Goal: Transaction & Acquisition: Subscribe to service/newsletter

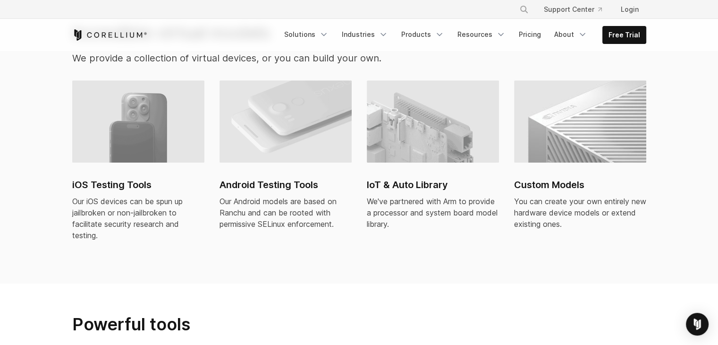
scroll to position [661, 0]
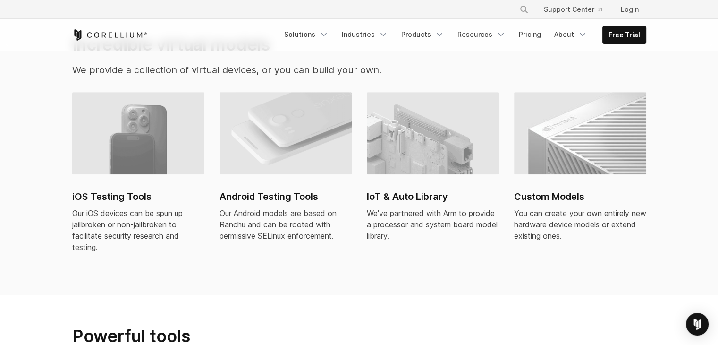
click at [125, 189] on h2 "iOS Testing Tools" at bounding box center [138, 196] width 132 height 14
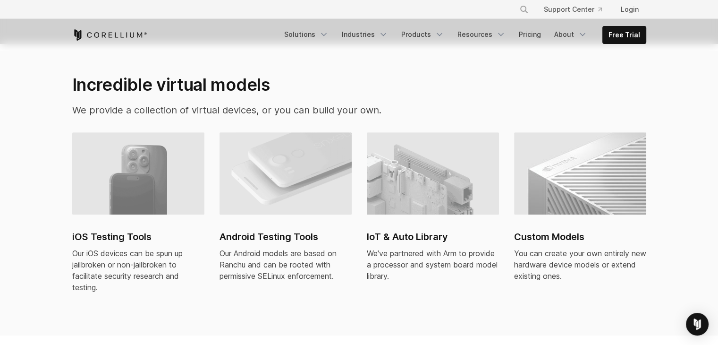
scroll to position [567, 0]
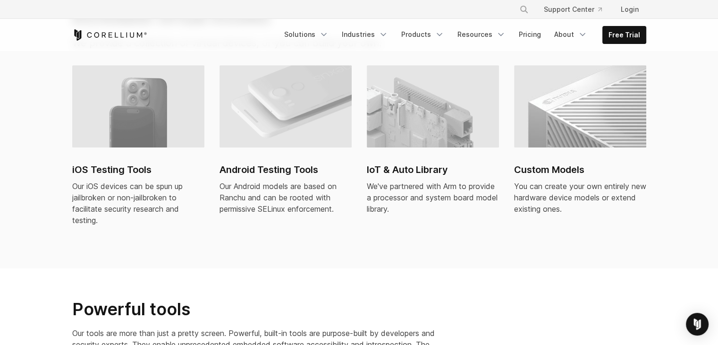
scroll to position [708, 0]
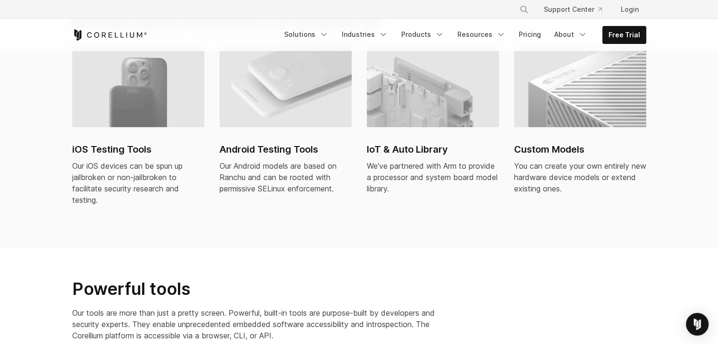
click at [117, 142] on h2 "iOS Testing Tools" at bounding box center [138, 149] width 132 height 14
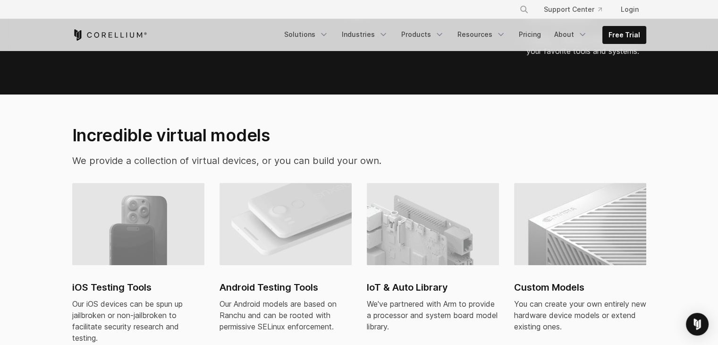
scroll to position [520, 0]
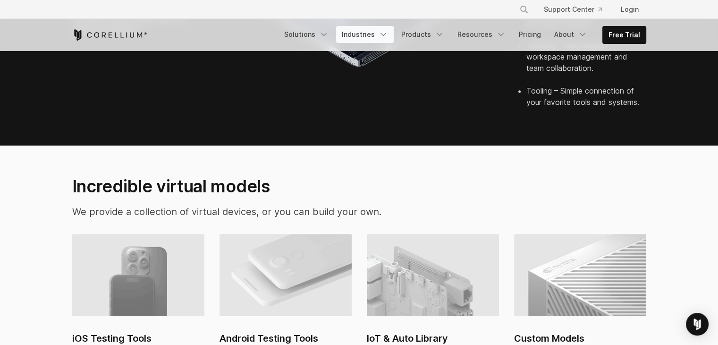
click at [380, 33] on link "Industries" at bounding box center [365, 34] width 58 height 17
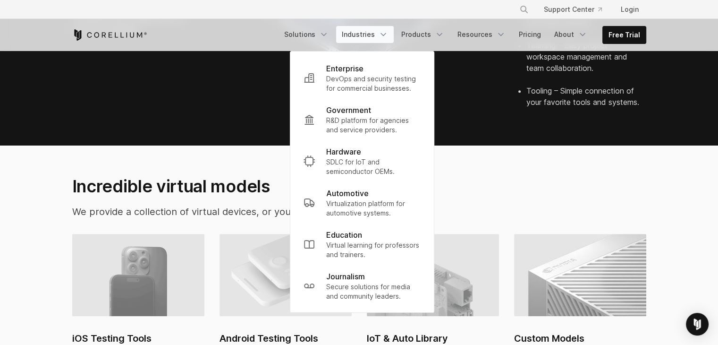
click at [383, 34] on link "Industries" at bounding box center [365, 34] width 58 height 17
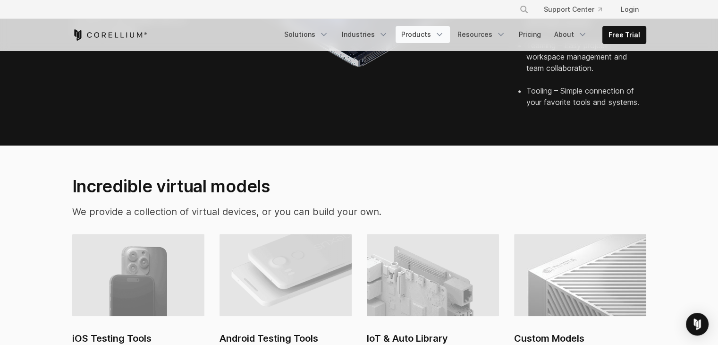
click at [419, 32] on link "Products" at bounding box center [423, 34] width 54 height 17
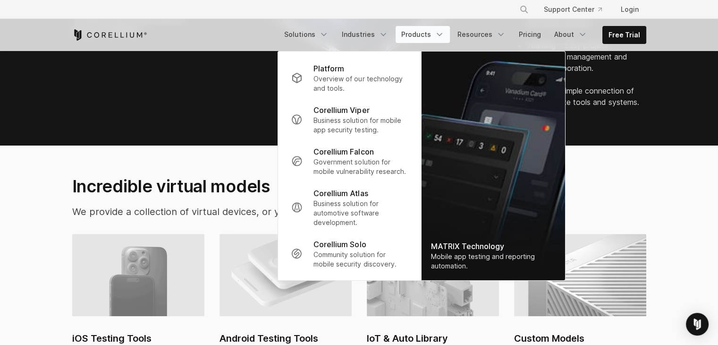
click at [427, 31] on link "Products" at bounding box center [423, 34] width 54 height 17
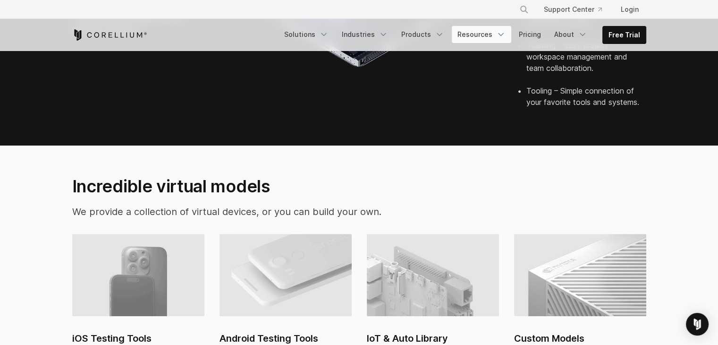
click at [489, 36] on link "Resources" at bounding box center [482, 34] width 60 height 17
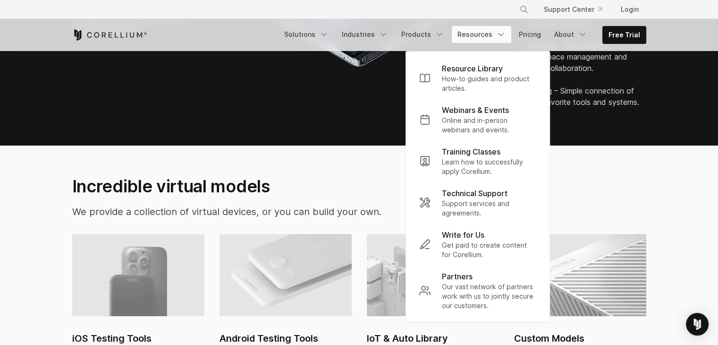
click at [494, 34] on link "Resources" at bounding box center [482, 34] width 60 height 17
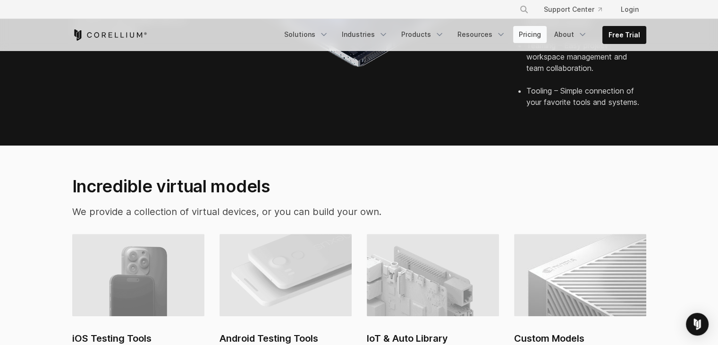
click at [527, 33] on link "Pricing" at bounding box center [530, 34] width 34 height 17
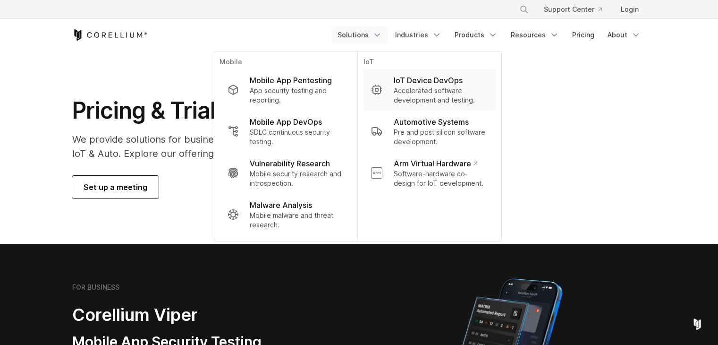
click at [405, 97] on p "Accelerated software development and testing." at bounding box center [440, 95] width 94 height 19
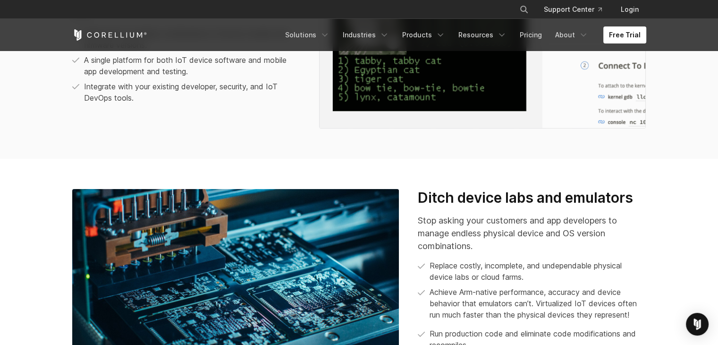
scroll to position [756, 0]
